Goal: Find specific page/section: Find specific page/section

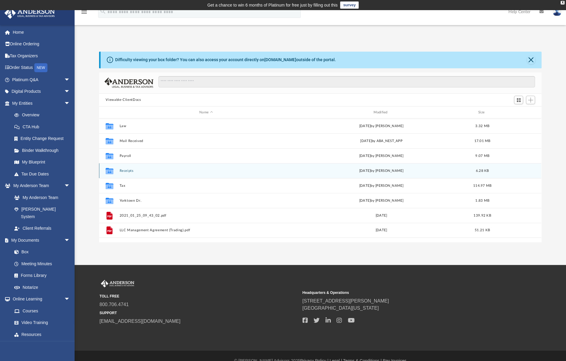
scroll to position [131, 438]
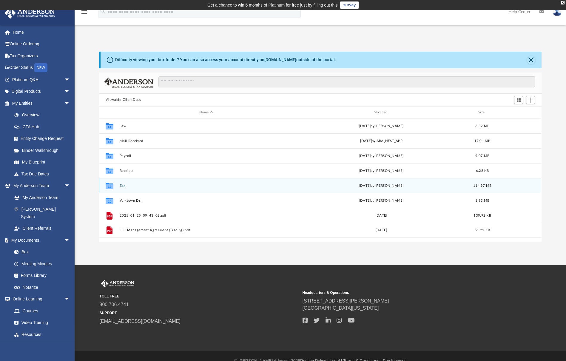
click at [112, 185] on icon "grid" at bounding box center [110, 187] width 8 height 5
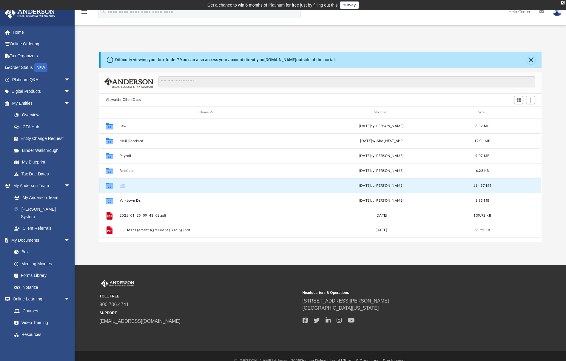
click at [112, 185] on icon "grid" at bounding box center [110, 187] width 8 height 5
drag, startPoint x: 112, startPoint y: 185, endPoint x: 142, endPoint y: 187, distance: 30.5
click at [142, 187] on button "Tax" at bounding box center [206, 186] width 173 height 4
click at [144, 187] on button "Tax" at bounding box center [206, 186] width 173 height 4
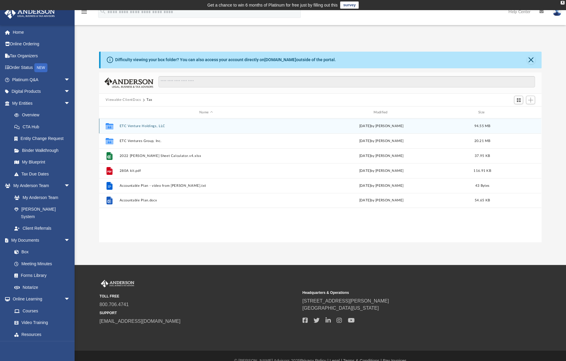
click at [153, 125] on button "ETC Venture Holdings, LLC" at bounding box center [206, 126] width 173 height 4
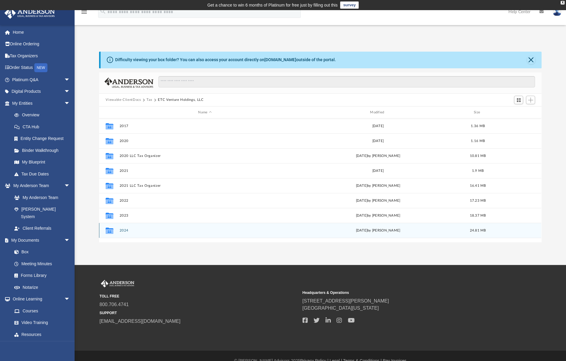
click at [123, 229] on button "2024" at bounding box center [205, 231] width 171 height 4
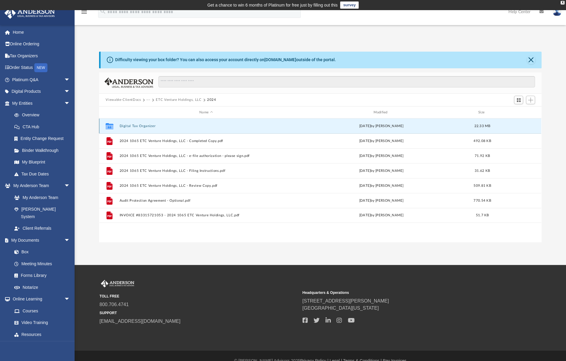
click at [136, 126] on button "Digital Tax Organizer" at bounding box center [206, 126] width 173 height 4
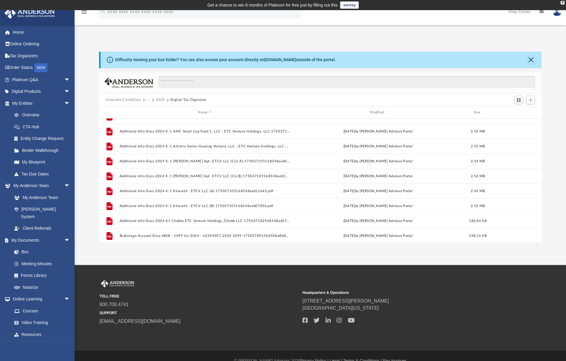
scroll to position [0, 0]
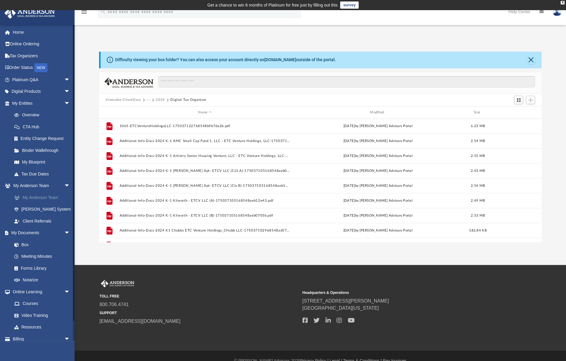
click at [35, 194] on link "My Anderson Team" at bounding box center [43, 198] width 71 height 12
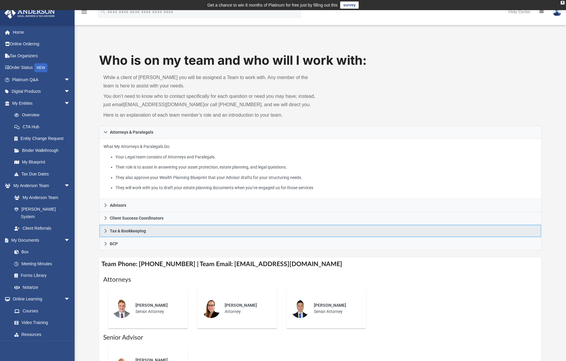
click at [106, 231] on icon at bounding box center [106, 231] width 2 height 4
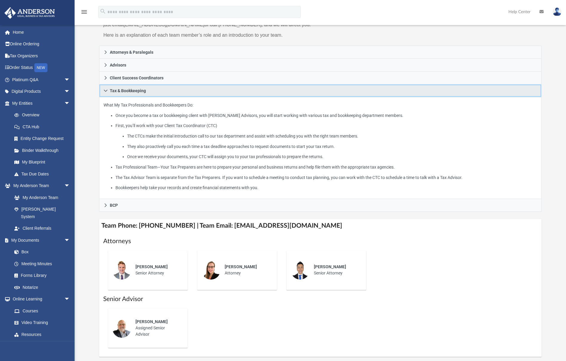
scroll to position [90, 0]
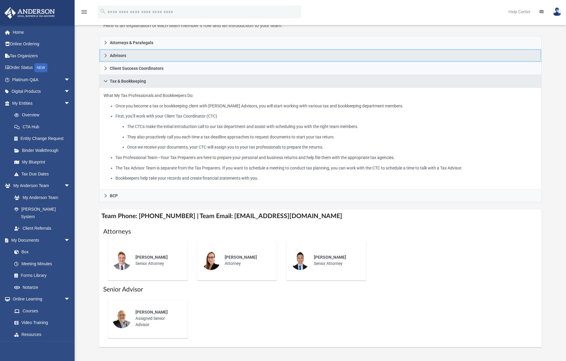
click at [109, 56] on link "Advisors" at bounding box center [320, 55] width 443 height 13
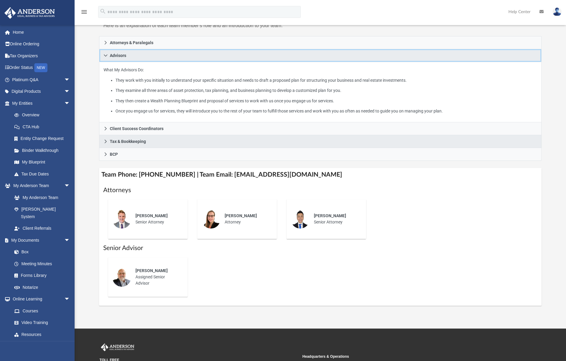
click at [109, 56] on link "Advisors" at bounding box center [320, 55] width 443 height 13
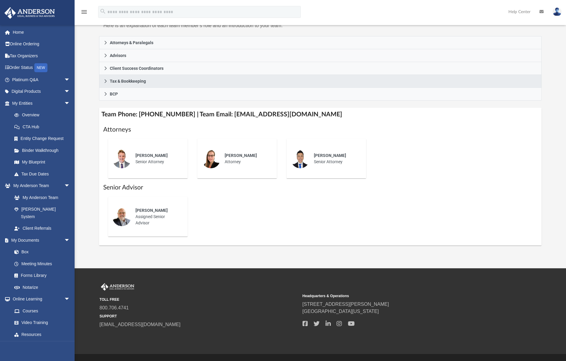
click at [399, 210] on div "[PERSON_NAME] Assigned Senior Advisor" at bounding box center [320, 216] width 434 height 49
